Goal: Information Seeking & Learning: Understand process/instructions

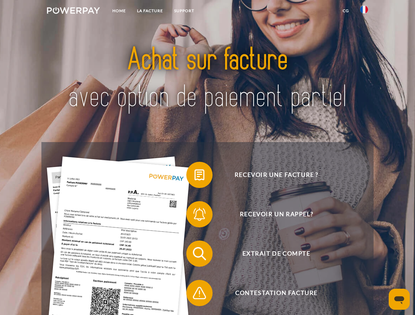
click at [73, 11] on img at bounding box center [73, 10] width 53 height 7
click at [364, 11] on img at bounding box center [364, 10] width 8 height 8
click at [345, 11] on link "CG" at bounding box center [345, 11] width 17 height 12
click at [194, 176] on span at bounding box center [189, 175] width 33 height 33
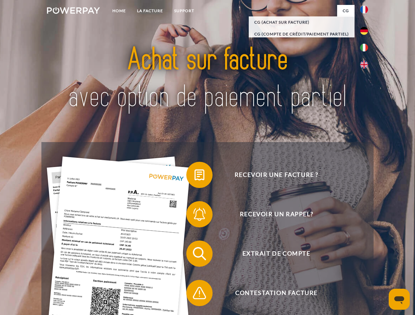
click at [194, 216] on span at bounding box center [189, 214] width 33 height 33
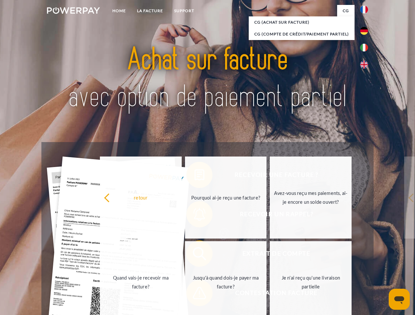
click at [194, 255] on link "Jusqu'à quand dois-je payer ma facture?" at bounding box center [226, 282] width 82 height 82
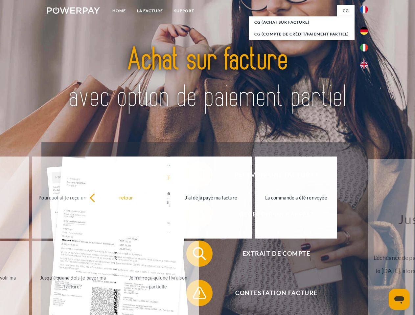
click at [194, 295] on span at bounding box center [189, 293] width 33 height 33
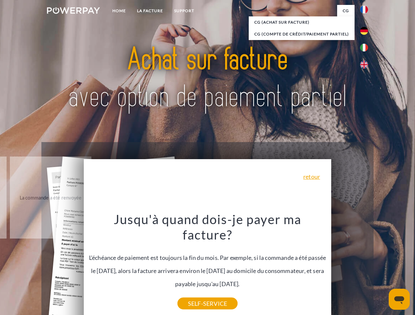
click at [399, 299] on icon "Ouvrir la fenêtre de messagerie" at bounding box center [399, 301] width 10 height 8
